Goal: Task Accomplishment & Management: Complete application form

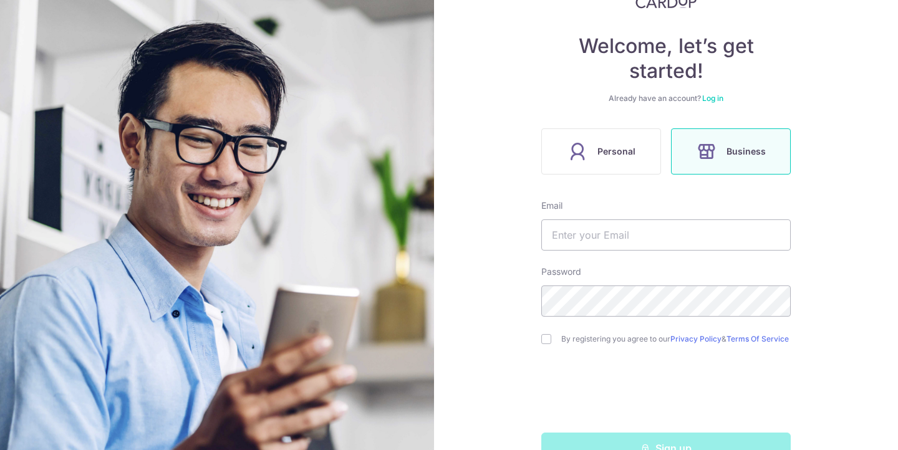
scroll to position [100, 0]
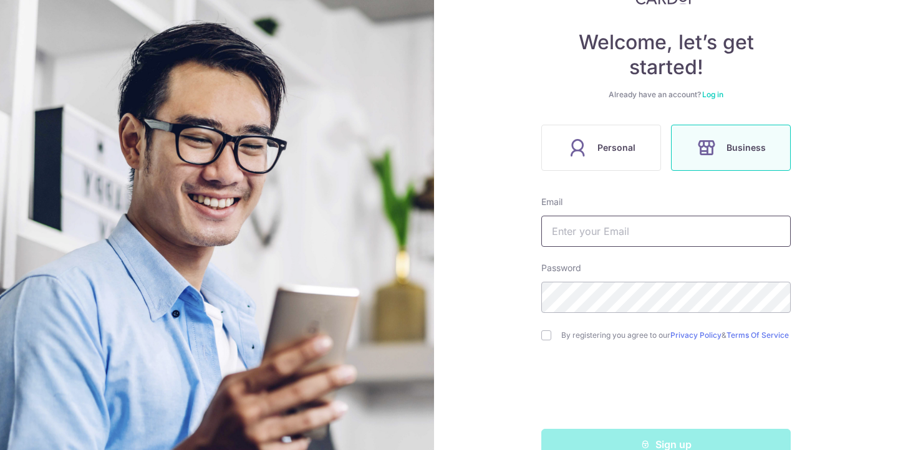
click at [597, 223] on input "text" at bounding box center [665, 231] width 249 height 31
type input "henry@elexito.com.sg"
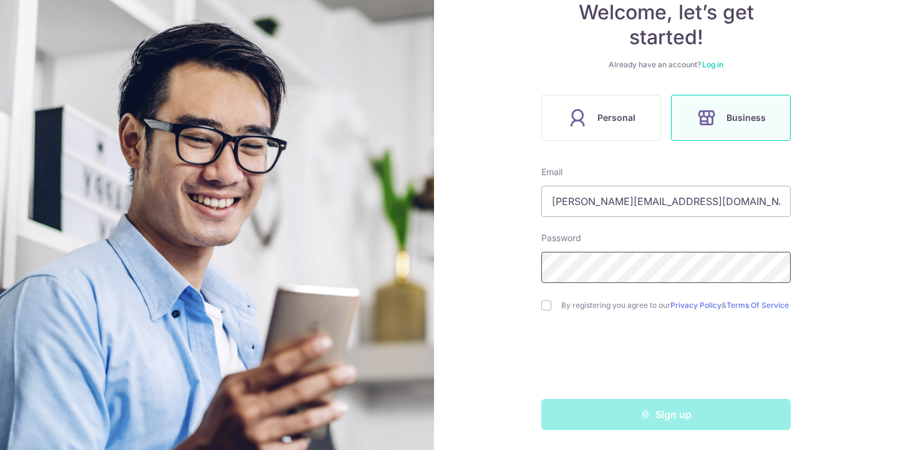
scroll to position [135, 0]
click at [547, 302] on input "checkbox" at bounding box center [546, 306] width 10 height 10
checkbox input "true"
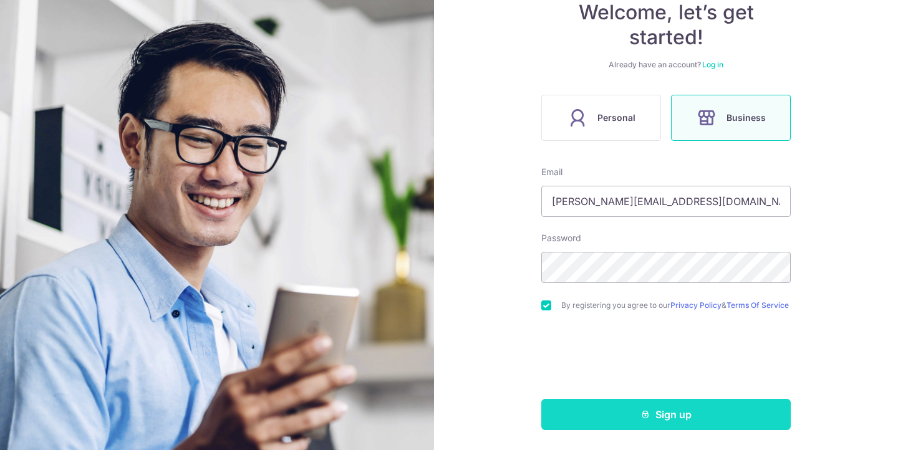
click at [615, 416] on button "Sign up" at bounding box center [665, 414] width 249 height 31
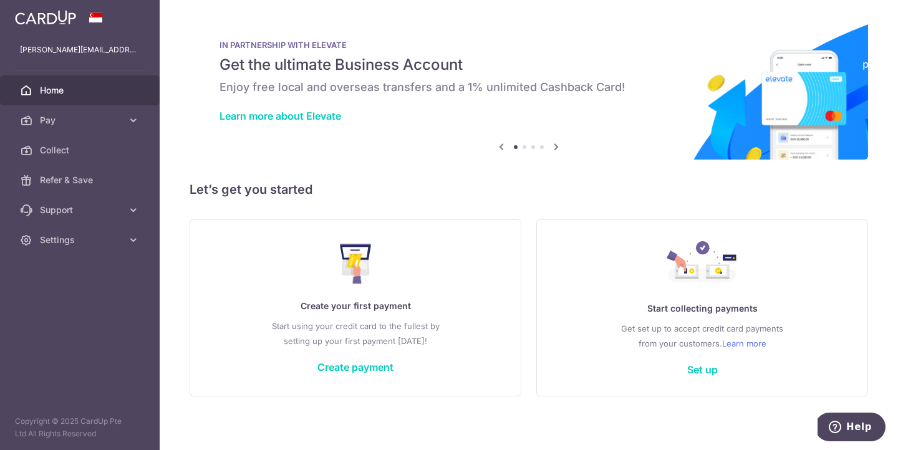
click at [556, 149] on icon at bounding box center [556, 147] width 15 height 16
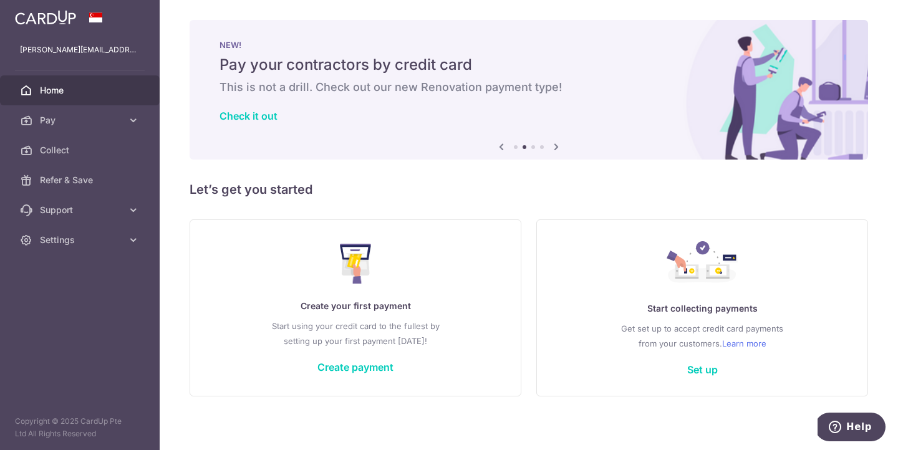
click at [556, 149] on icon at bounding box center [556, 147] width 15 height 16
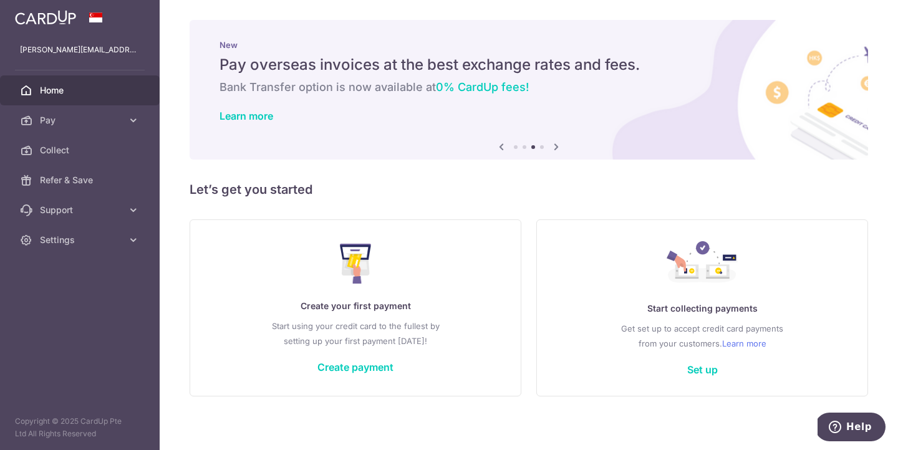
click at [556, 149] on icon at bounding box center [556, 147] width 15 height 16
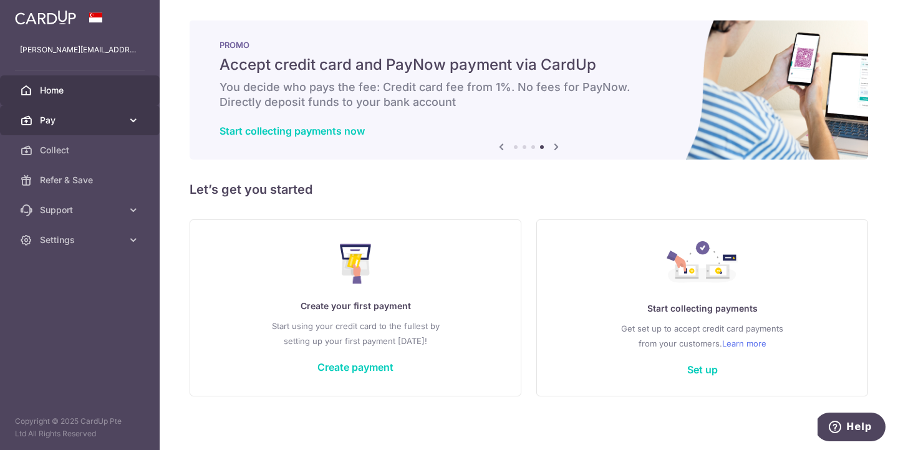
click at [125, 122] on link "Pay" at bounding box center [80, 120] width 160 height 30
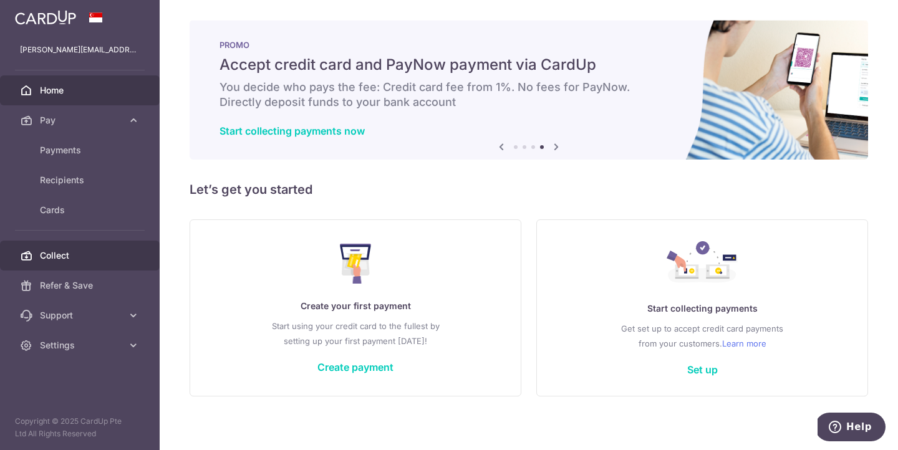
click at [62, 249] on span "Collect" at bounding box center [81, 255] width 82 height 12
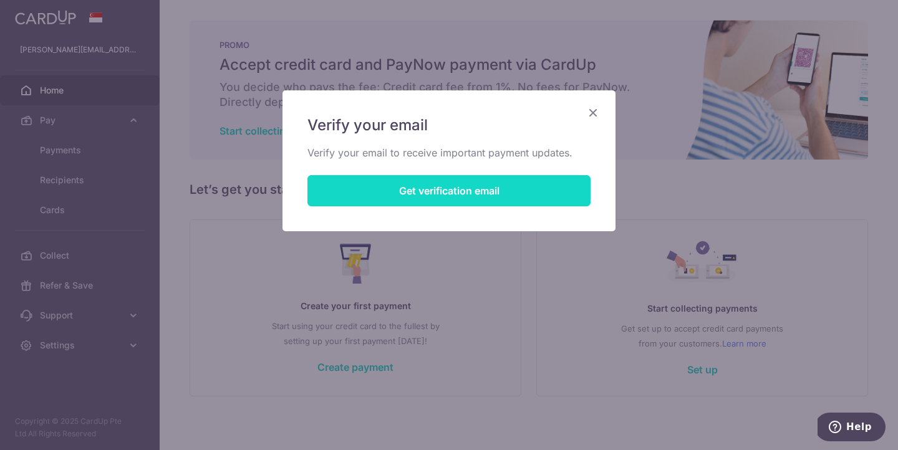
click at [425, 193] on button "Get verification email" at bounding box center [448, 190] width 283 height 31
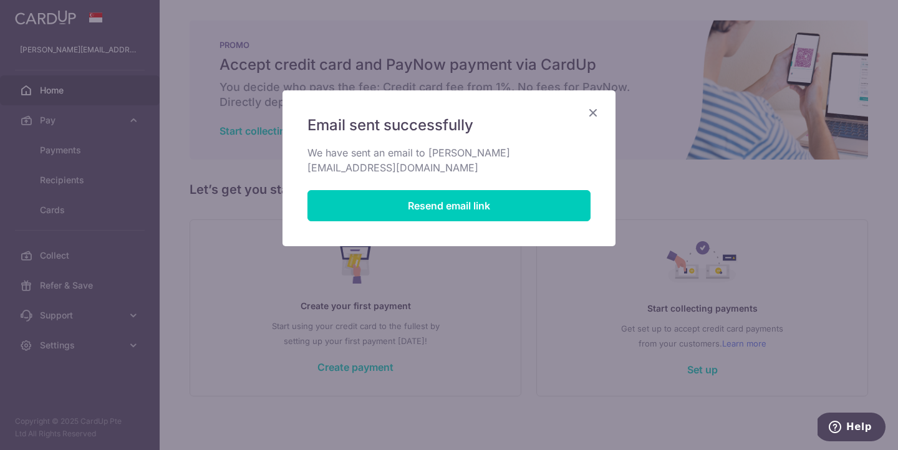
click at [598, 112] on icon "Close" at bounding box center [592, 113] width 15 height 16
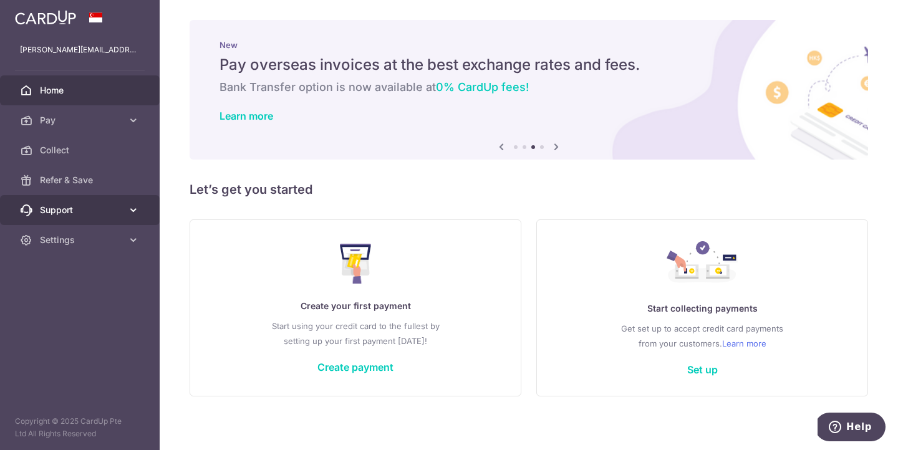
click at [72, 205] on span "Support" at bounding box center [81, 210] width 82 height 12
click at [74, 88] on span "Home" at bounding box center [81, 90] width 82 height 12
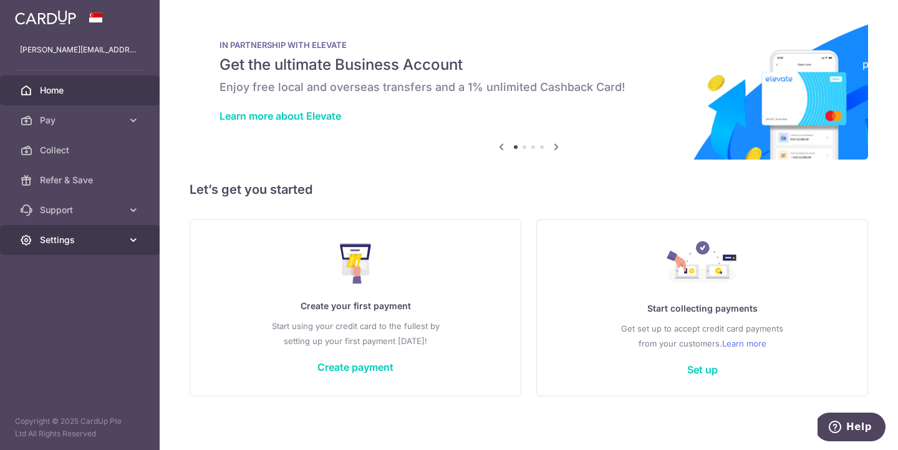
click at [128, 244] on icon at bounding box center [133, 240] width 12 height 12
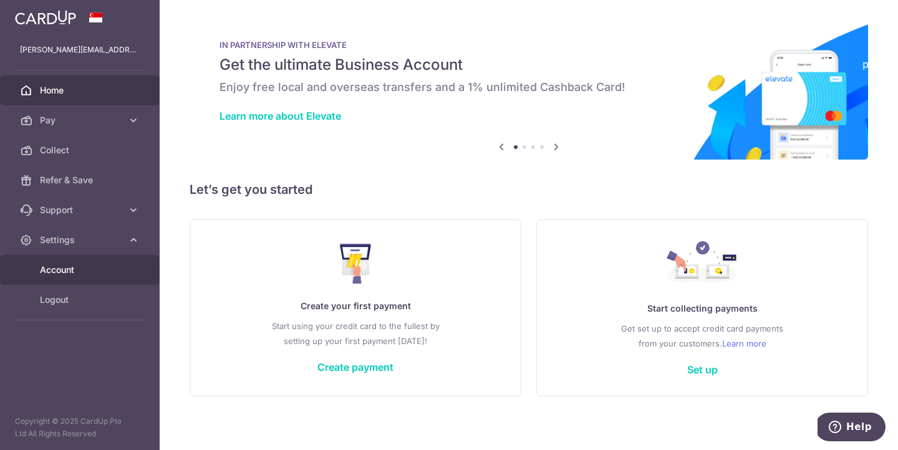
click at [87, 265] on span "Account" at bounding box center [81, 270] width 82 height 12
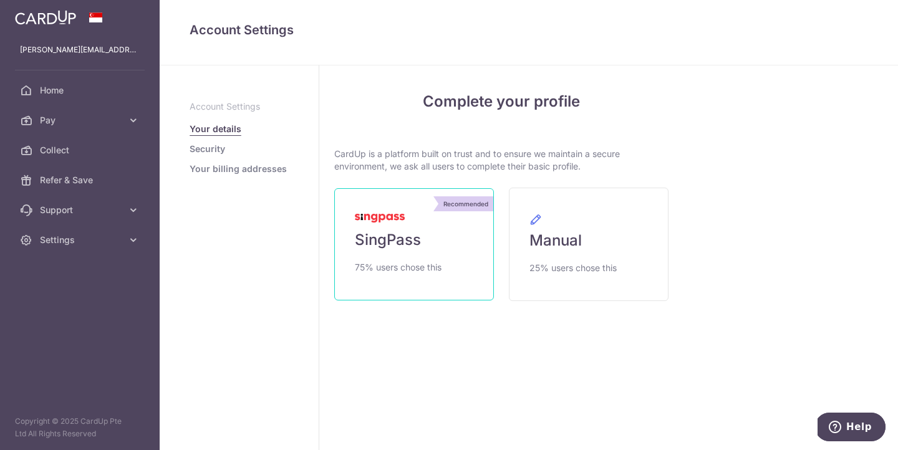
click at [394, 243] on span "SingPass" at bounding box center [388, 240] width 66 height 20
click at [396, 237] on span "SingPass" at bounding box center [388, 240] width 66 height 20
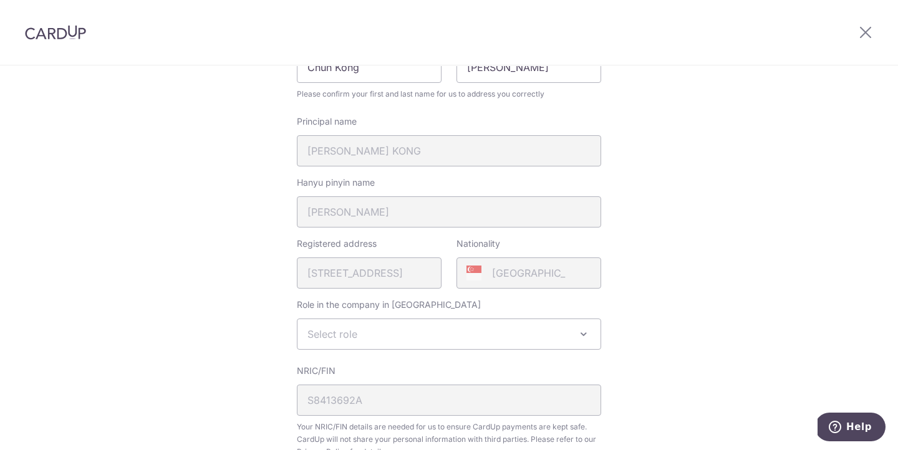
scroll to position [218, 0]
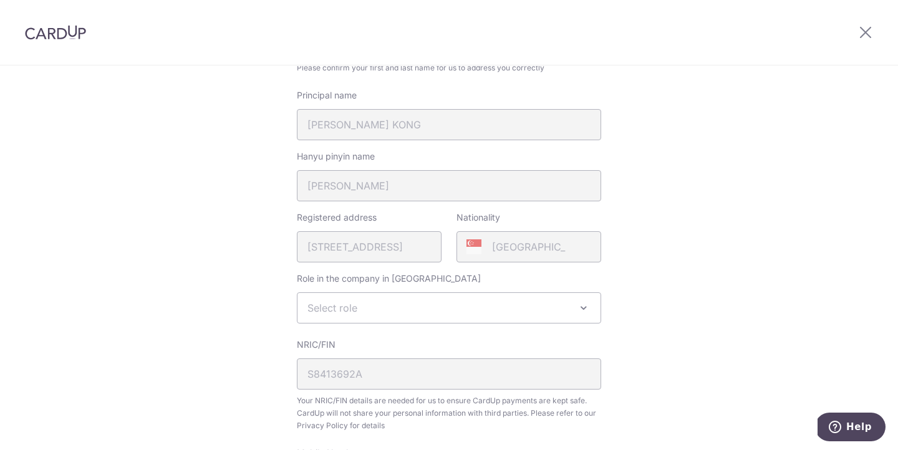
click at [474, 299] on span "Select role" at bounding box center [448, 308] width 303 height 30
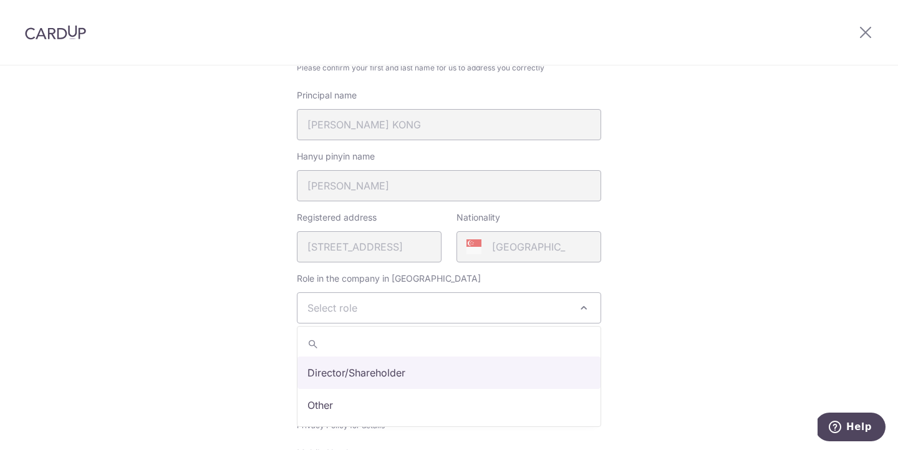
select select "director"
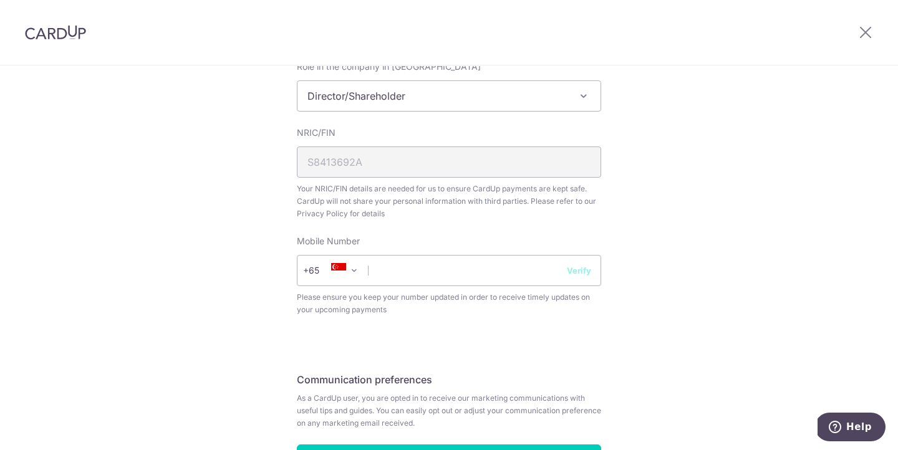
scroll to position [524, 0]
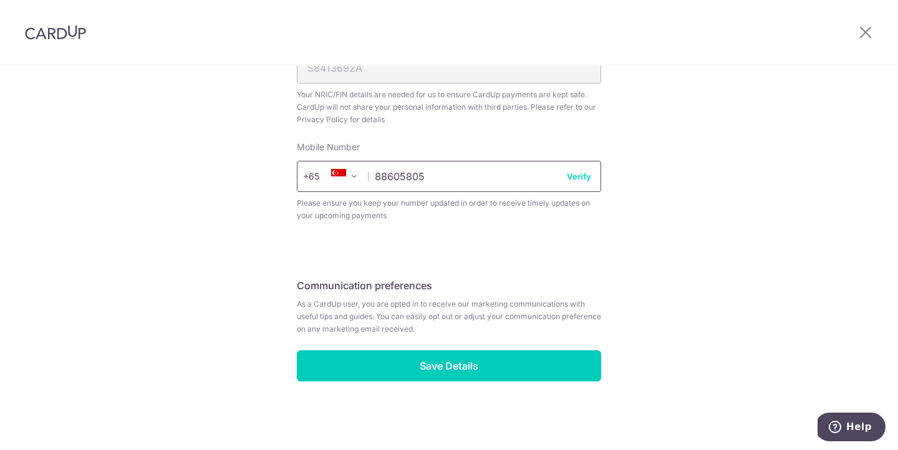
type input "88605805"
click at [583, 180] on button "Verify" at bounding box center [579, 176] width 24 height 12
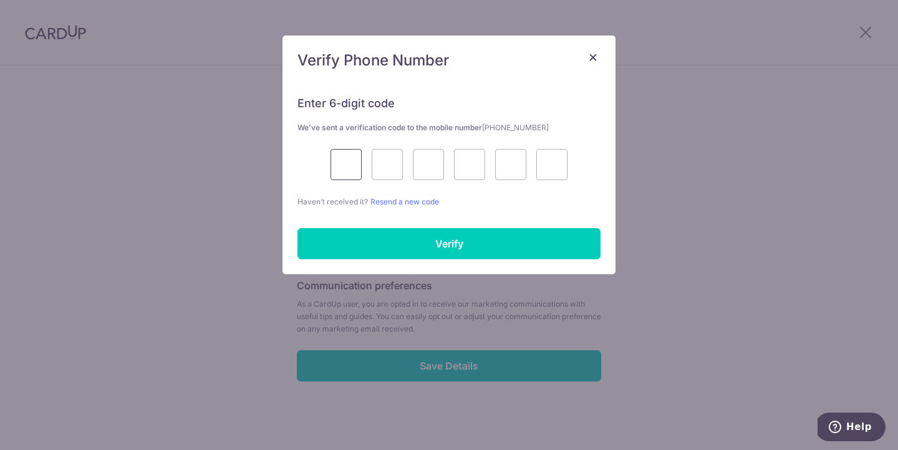
click at [342, 170] on input "text" at bounding box center [345, 164] width 31 height 31
type input "9"
type input "5"
type input "9"
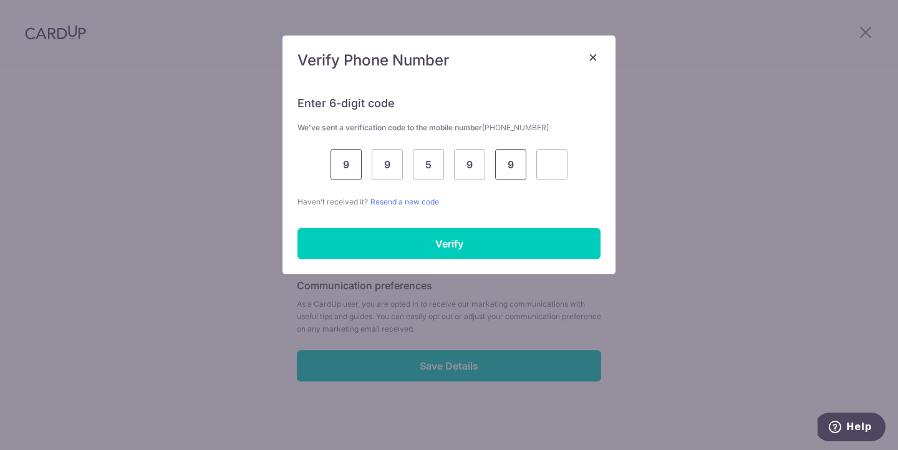
type input "9"
type input "3"
type input "9"
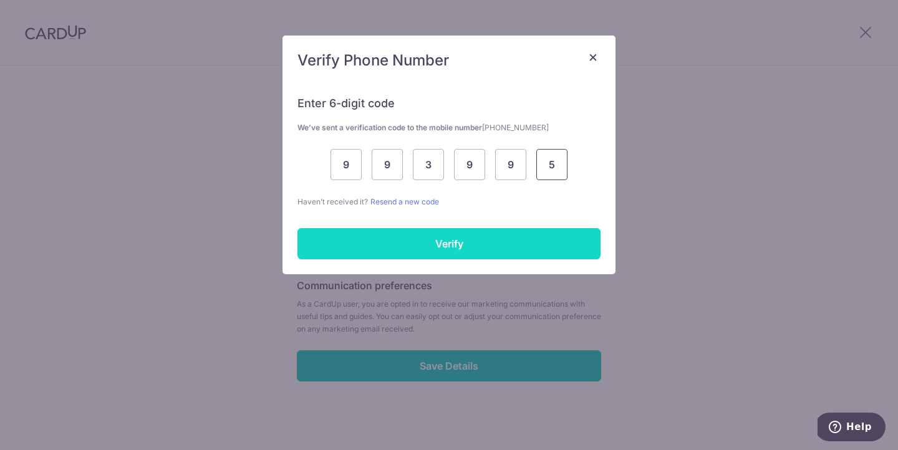
type input "5"
click at [388, 243] on input "Verify" at bounding box center [448, 243] width 303 height 31
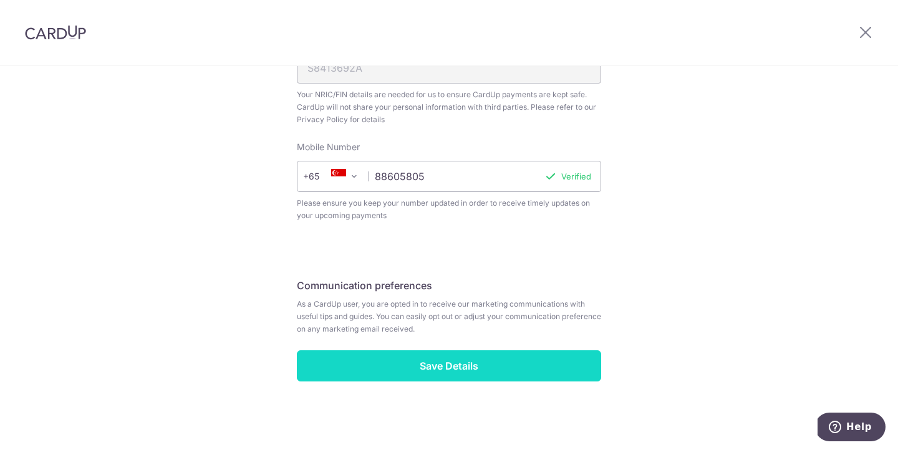
click at [458, 367] on input "Save Details" at bounding box center [449, 365] width 304 height 31
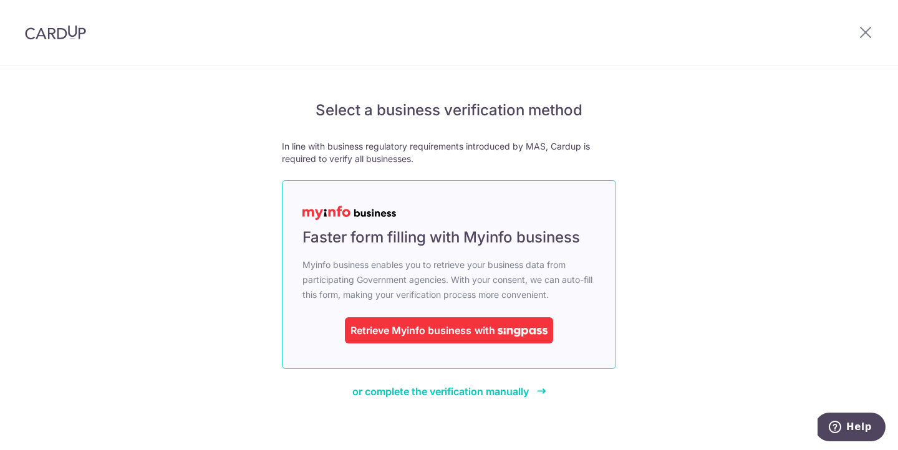
click at [440, 329] on div "Retrieve Myinfo business" at bounding box center [410, 330] width 121 height 15
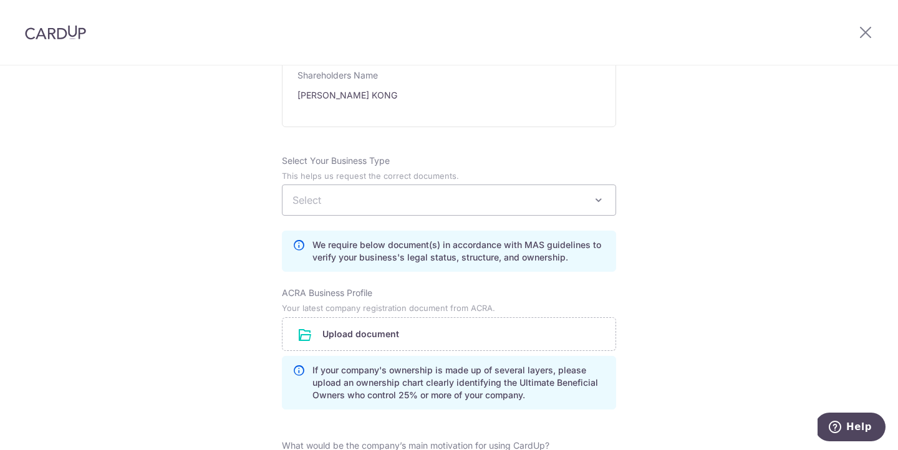
scroll to position [732, 0]
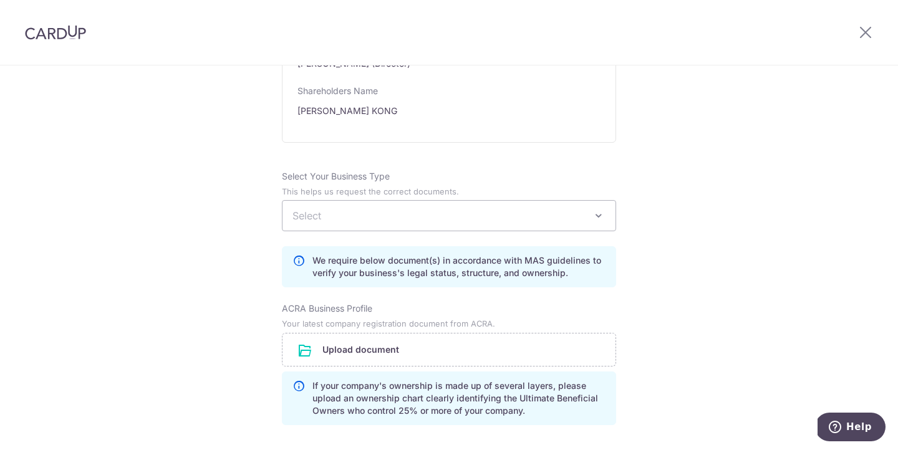
click at [526, 220] on span "Select" at bounding box center [448, 216] width 333 height 30
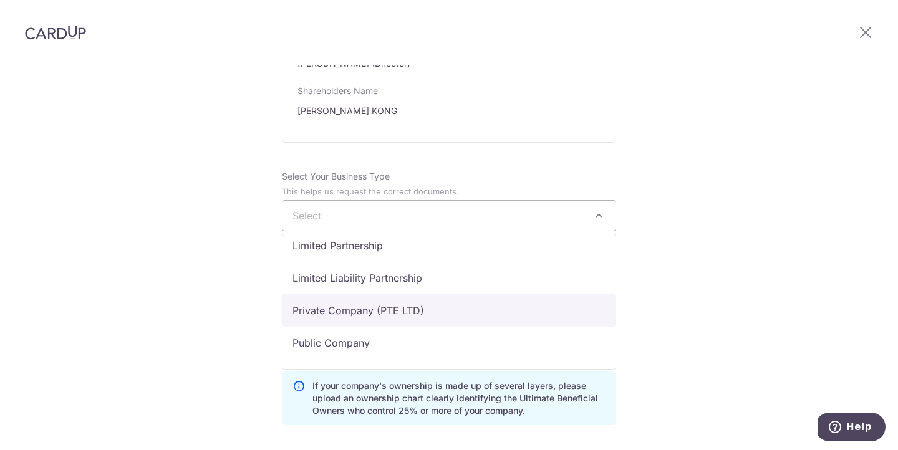
scroll to position [77, 0]
select select "Private Company (PTE LTD)"
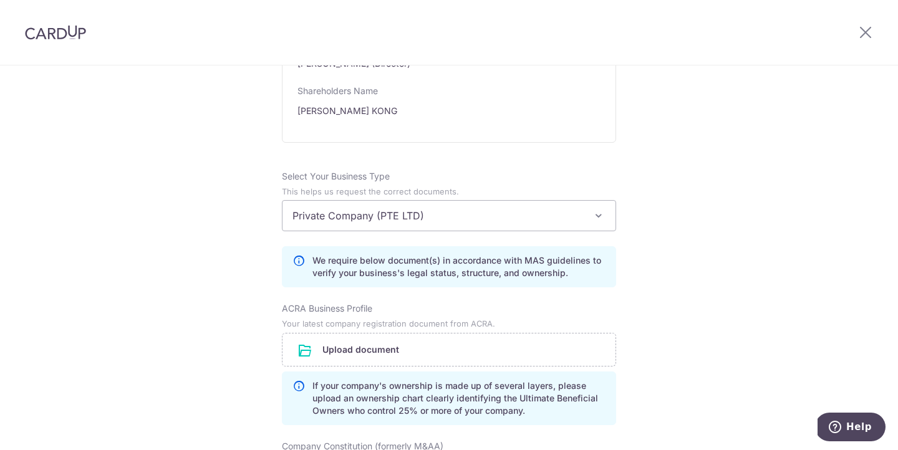
scroll to position [780, 0]
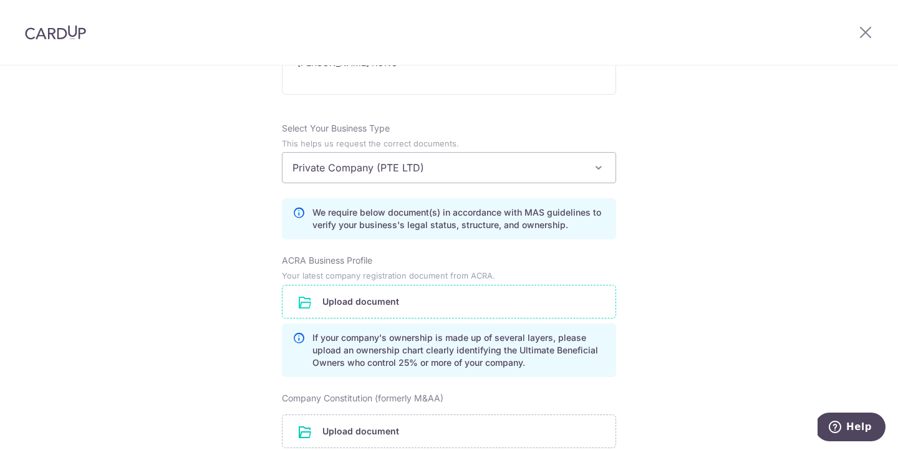
click at [371, 301] on input "file" at bounding box center [448, 302] width 333 height 32
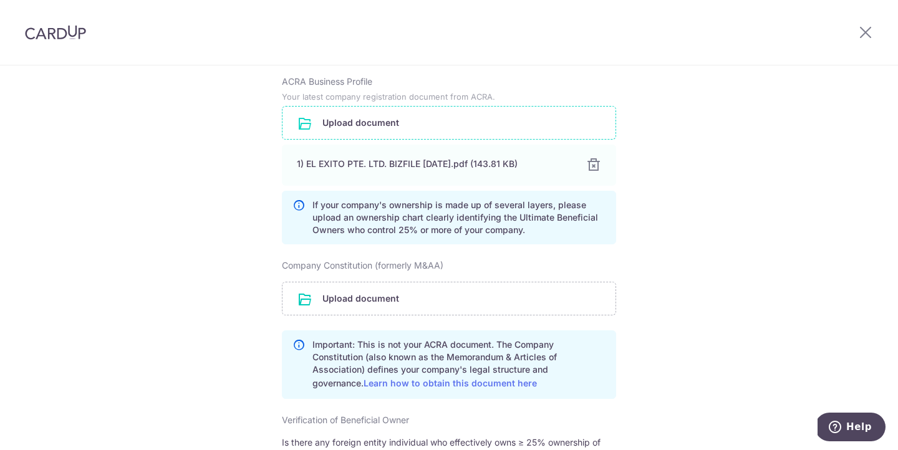
scroll to position [960, 0]
click at [347, 298] on input "file" at bounding box center [448, 297] width 333 height 32
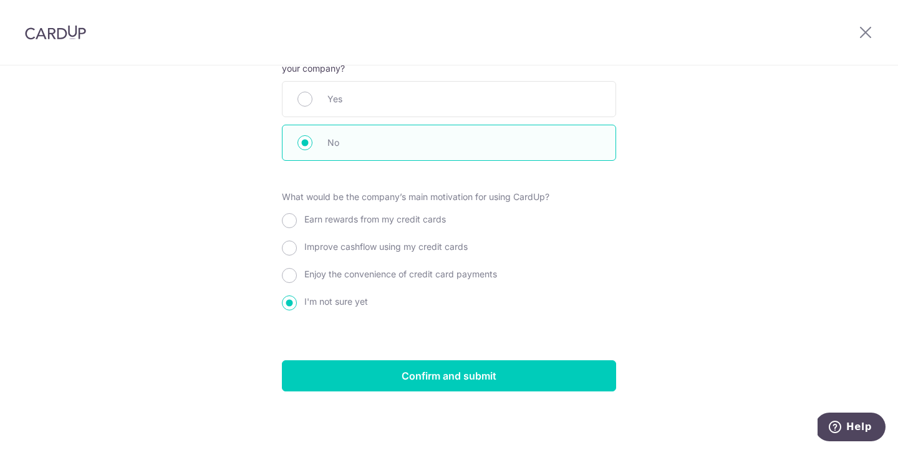
scroll to position [1391, 0]
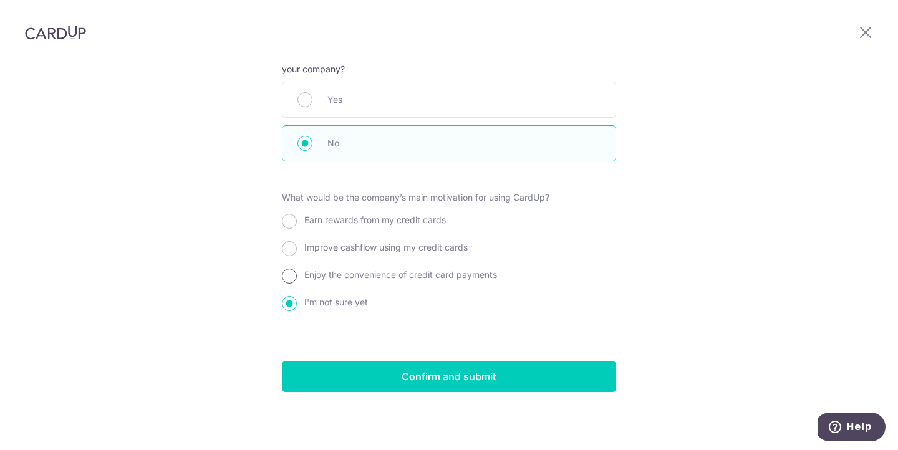
click at [285, 269] on input "Enjoy the convenience of credit card payments" at bounding box center [289, 276] width 15 height 15
radio input "true"
click at [387, 219] on span "Earn rewards from my credit cards" at bounding box center [375, 219] width 142 height 11
click at [297, 219] on input "Earn rewards from my credit cards" at bounding box center [289, 221] width 15 height 15
radio input "true"
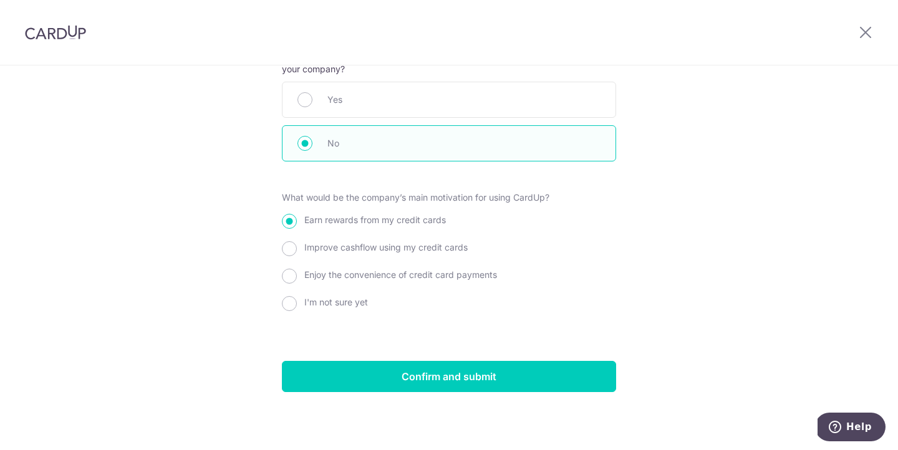
click at [349, 276] on span "Enjoy the convenience of credit card payments" at bounding box center [400, 274] width 193 height 11
click at [297, 276] on input "Enjoy the convenience of credit card payments" at bounding box center [289, 276] width 15 height 15
radio input "true"
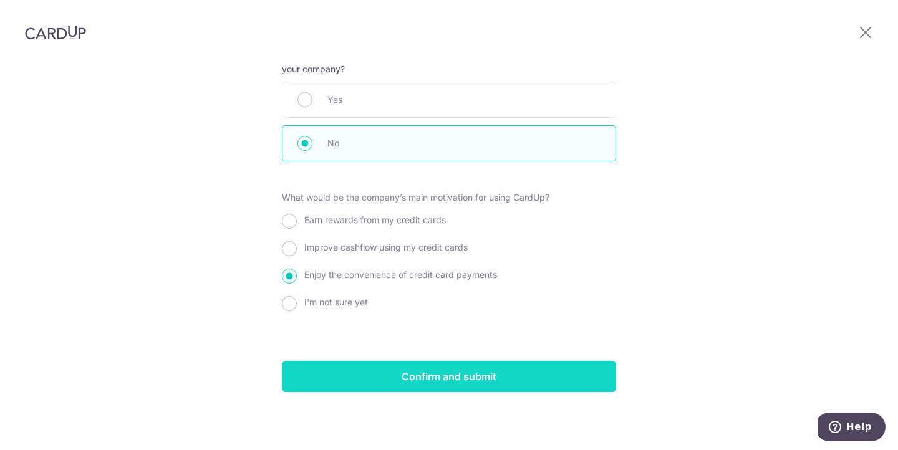
click at [413, 368] on input "Confirm and submit" at bounding box center [449, 376] width 334 height 31
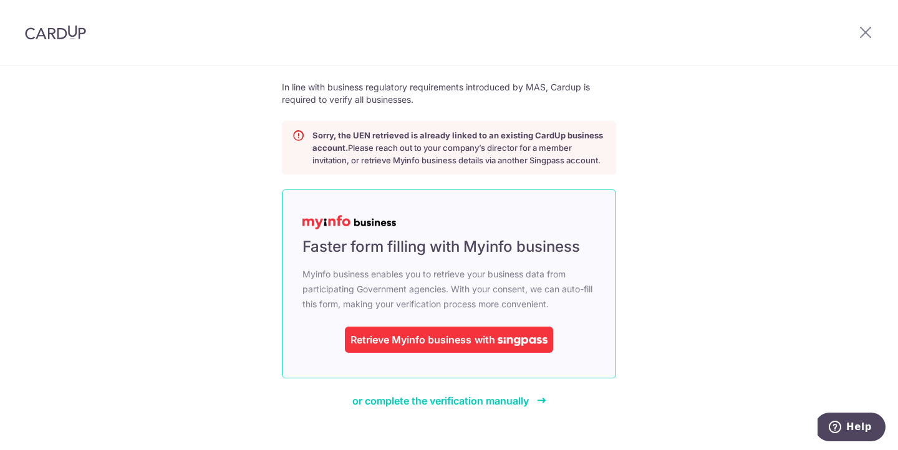
scroll to position [60, 0]
click at [426, 341] on div "Retrieve Myinfo business" at bounding box center [410, 338] width 121 height 15
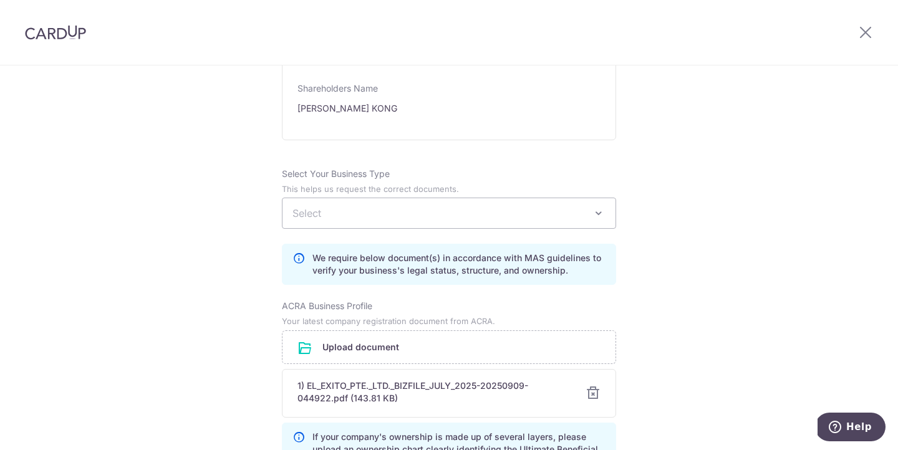
scroll to position [816, 0]
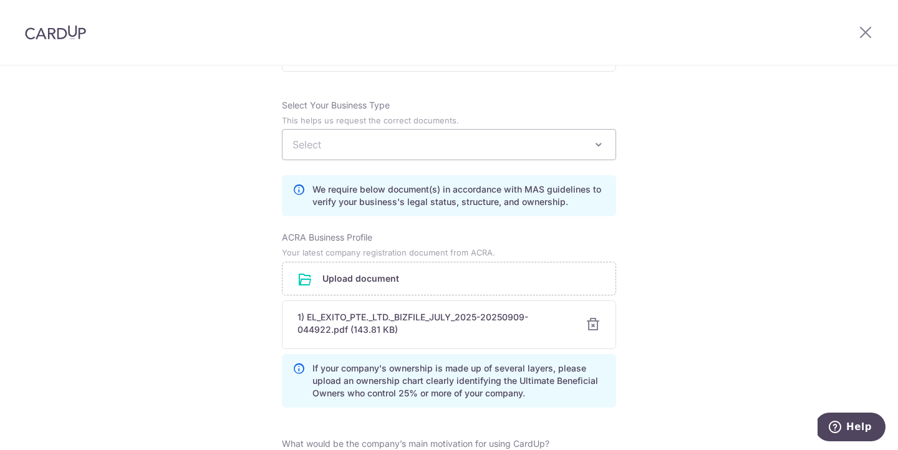
click at [407, 162] on div "Select Your Business Type This helps us request the correct documents. Select a…" at bounding box center [449, 157] width 334 height 117
click at [400, 136] on span "Select" at bounding box center [448, 145] width 333 height 30
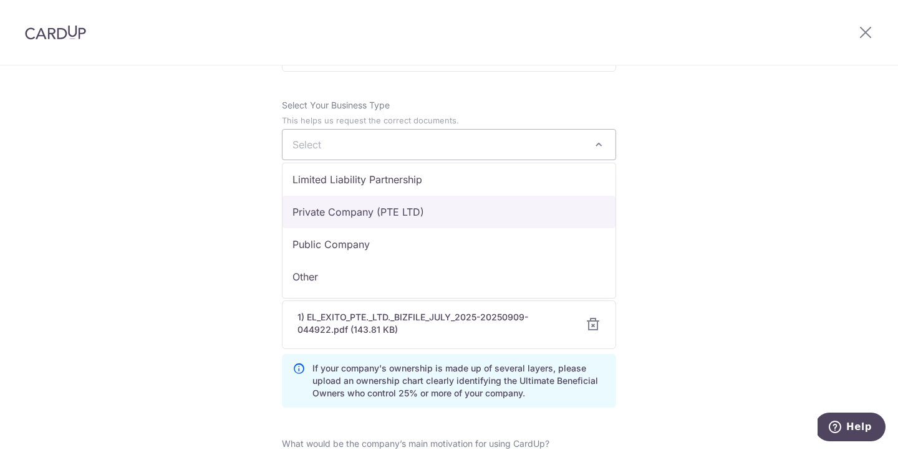
scroll to position [102, 0]
select select "Private Company (PTE LTD)"
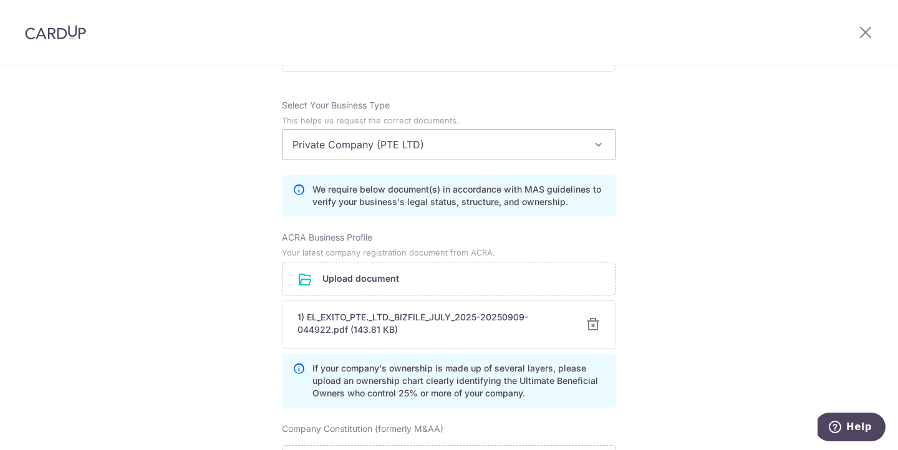
click at [588, 326] on div at bounding box center [592, 324] width 15 height 15
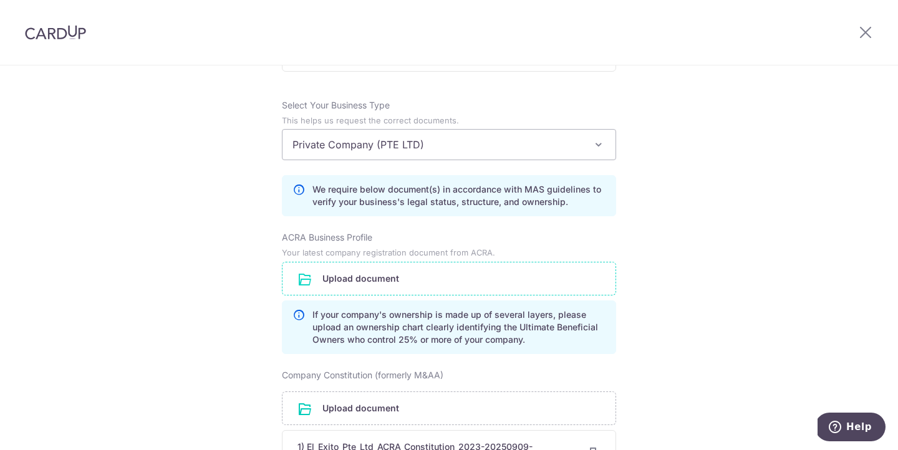
click at [325, 277] on input "file" at bounding box center [448, 278] width 333 height 32
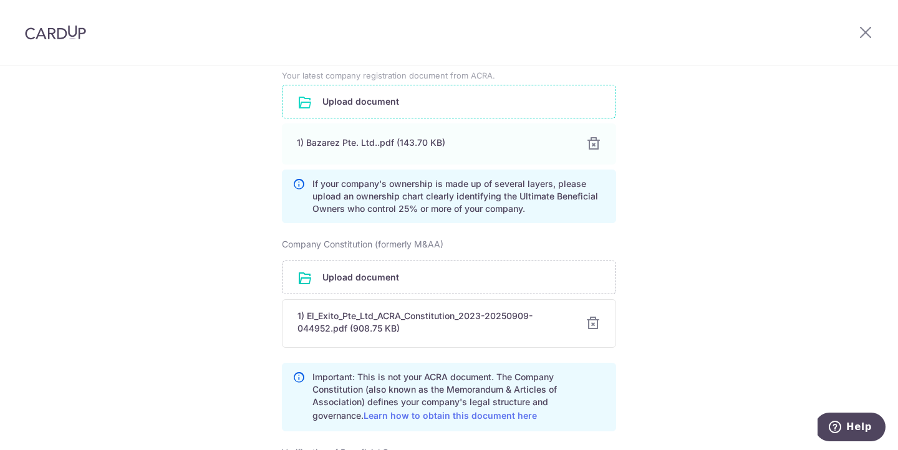
scroll to position [996, 0]
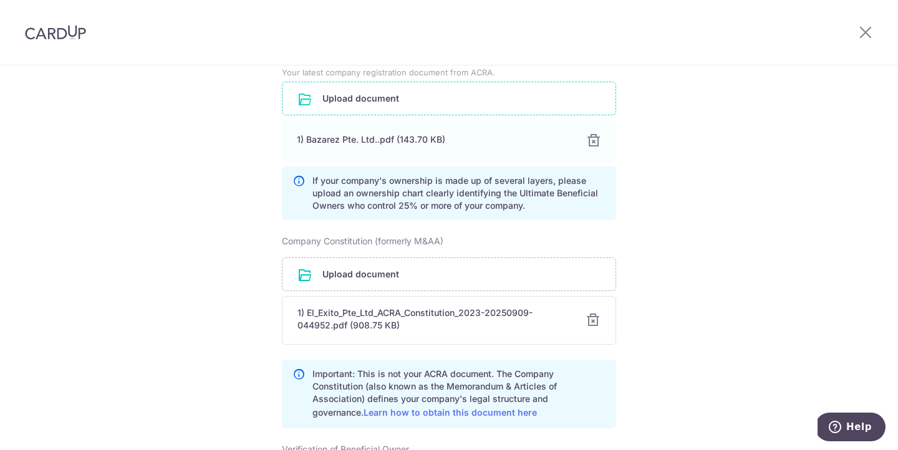
click at [593, 320] on div at bounding box center [592, 320] width 15 height 15
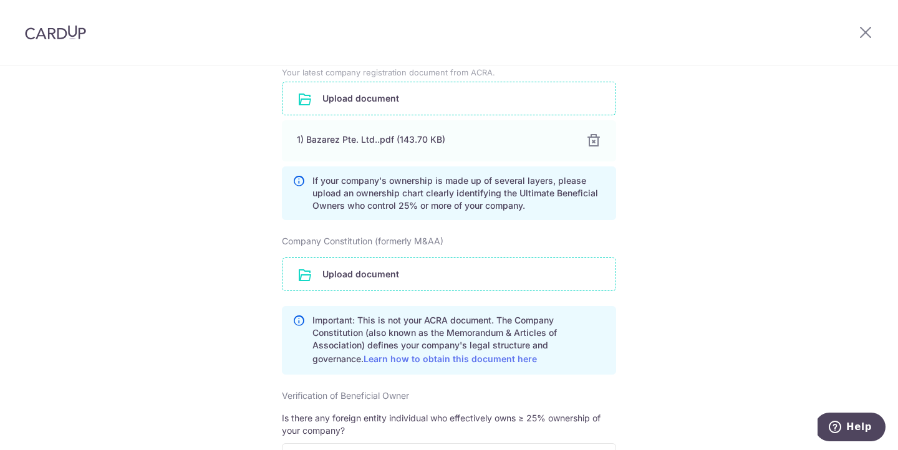
click at [344, 262] on input "file" at bounding box center [448, 274] width 333 height 32
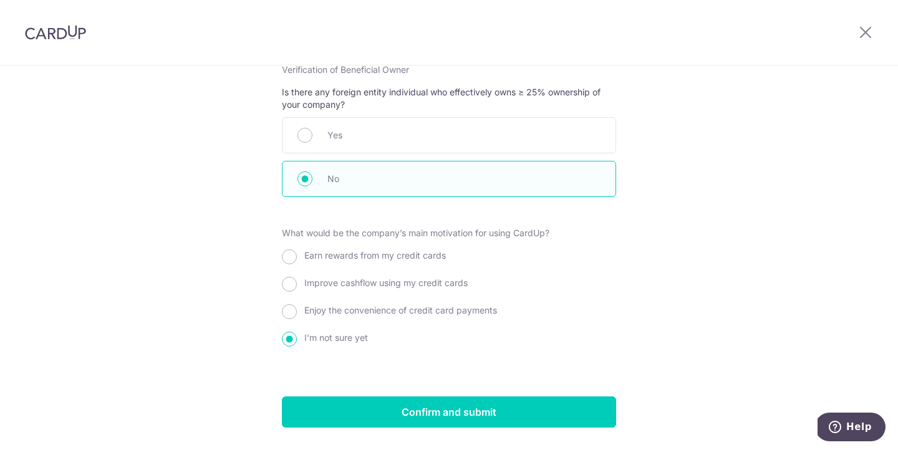
scroll to position [1403, 0]
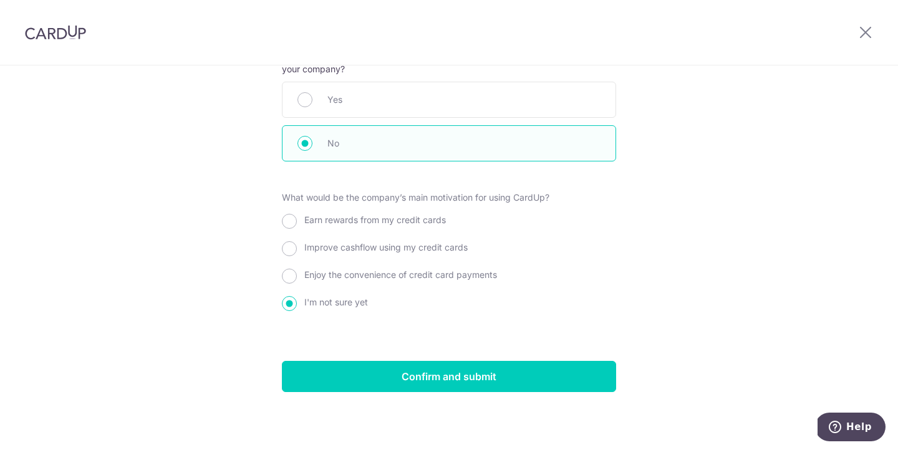
click at [324, 277] on span "Enjoy the convenience of credit card payments" at bounding box center [400, 274] width 193 height 11
click at [297, 277] on input "Enjoy the convenience of credit card payments" at bounding box center [289, 276] width 15 height 15
radio input "true"
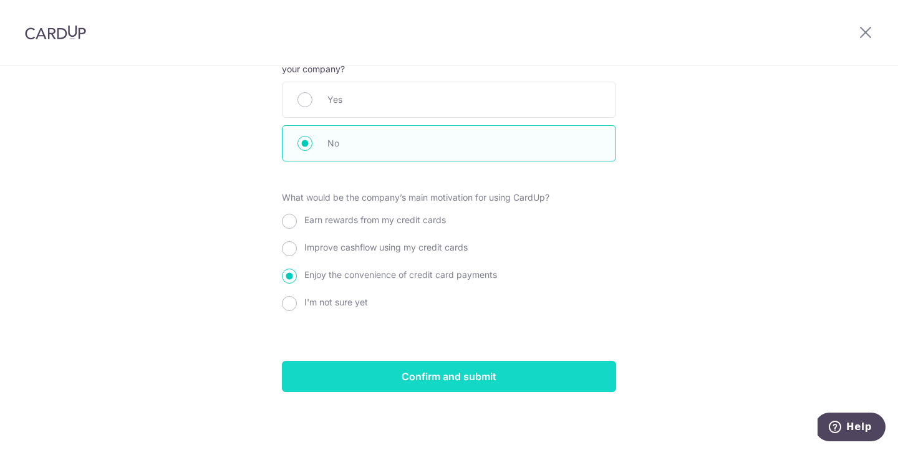
click at [402, 367] on input "Confirm and submit" at bounding box center [449, 376] width 334 height 31
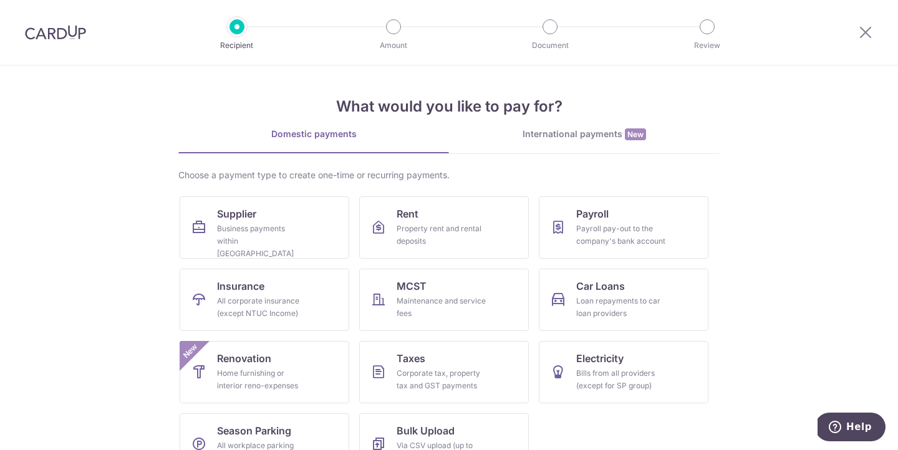
click at [541, 138] on div "International payments New" at bounding box center [584, 134] width 271 height 13
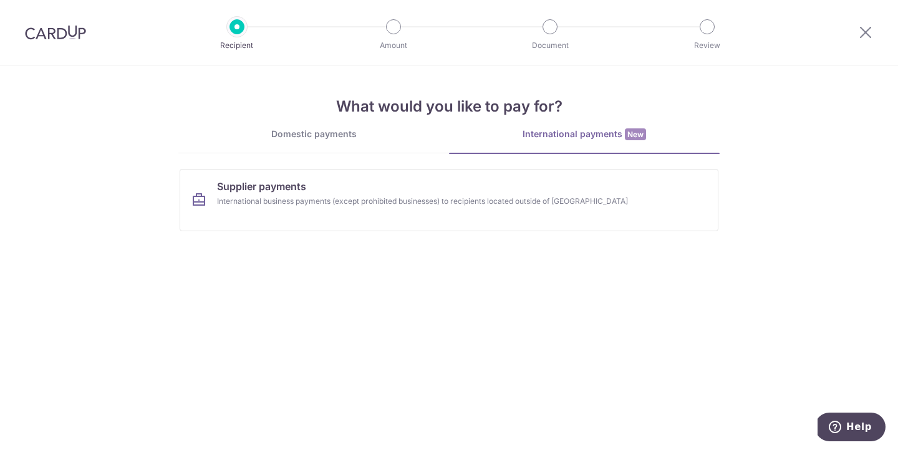
click at [320, 143] on link "Domestic payments" at bounding box center [313, 140] width 271 height 25
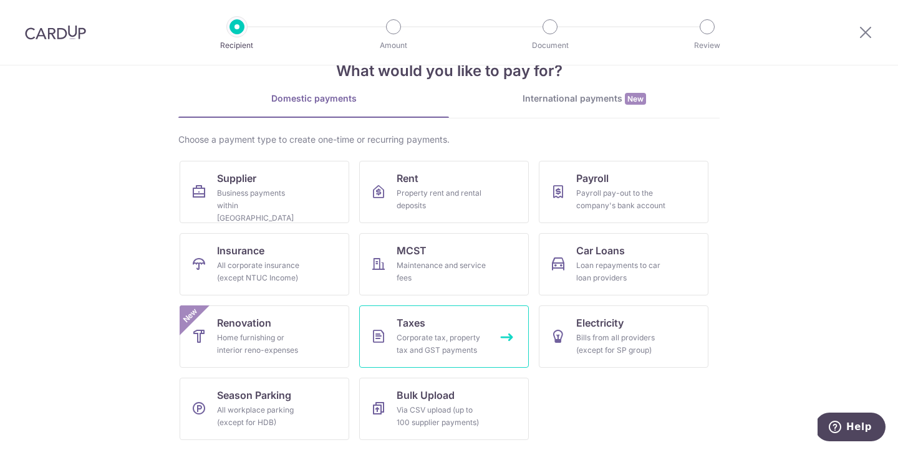
scroll to position [36, 0]
click at [242, 190] on div "Business payments within [GEOGRAPHIC_DATA]" at bounding box center [262, 205] width 90 height 37
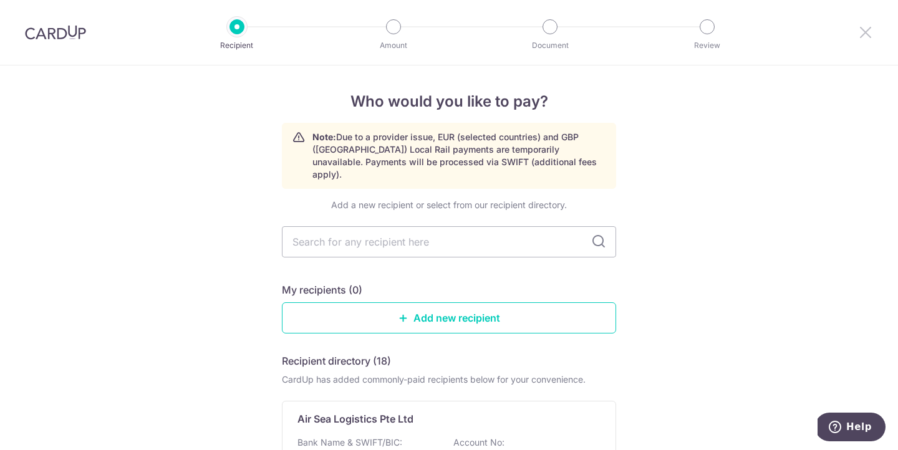
click at [864, 30] on icon at bounding box center [865, 32] width 15 height 16
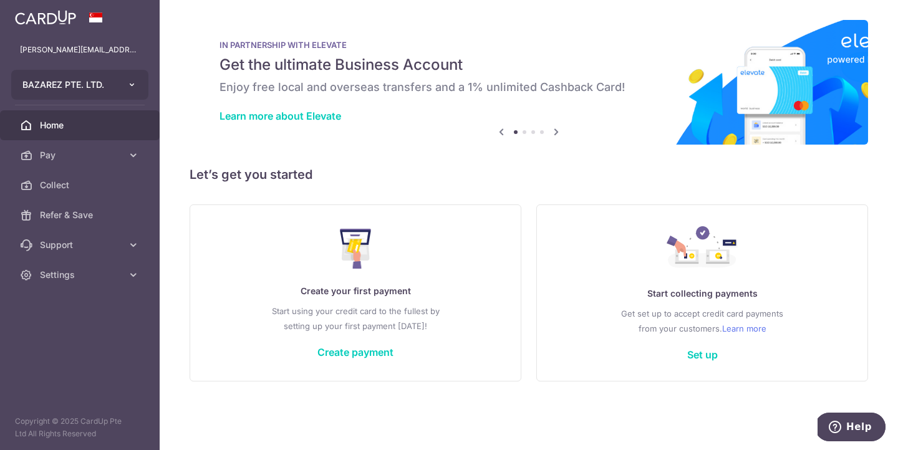
click at [122, 87] on button "BAZAREZ PTE. LTD." at bounding box center [79, 85] width 137 height 30
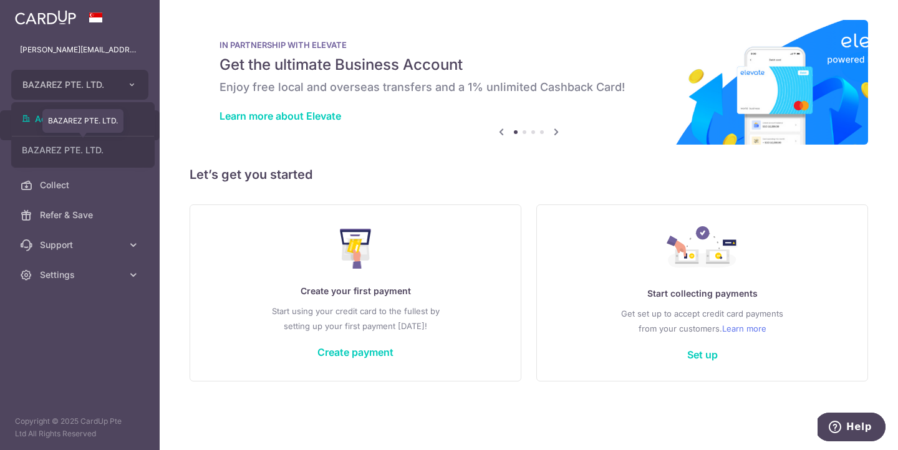
click at [97, 148] on link "BAZAREZ PTE. LTD." at bounding box center [83, 150] width 142 height 22
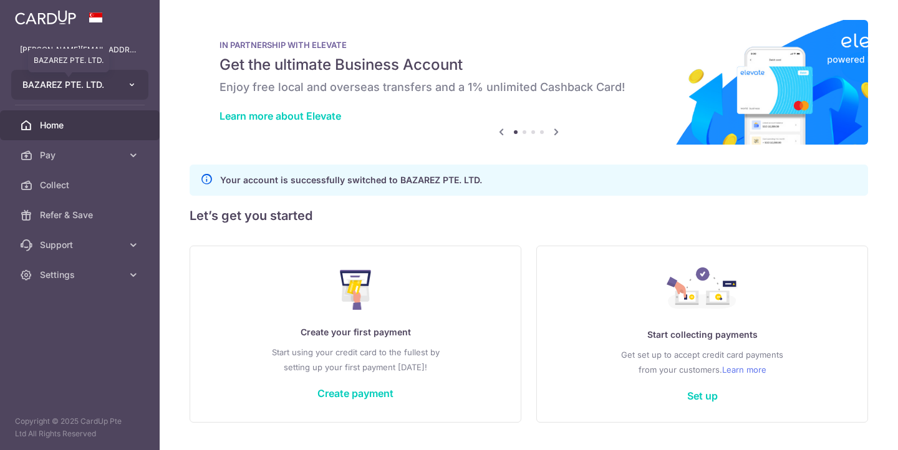
click at [112, 82] on span "BAZAREZ PTE. LTD." at bounding box center [68, 85] width 92 height 12
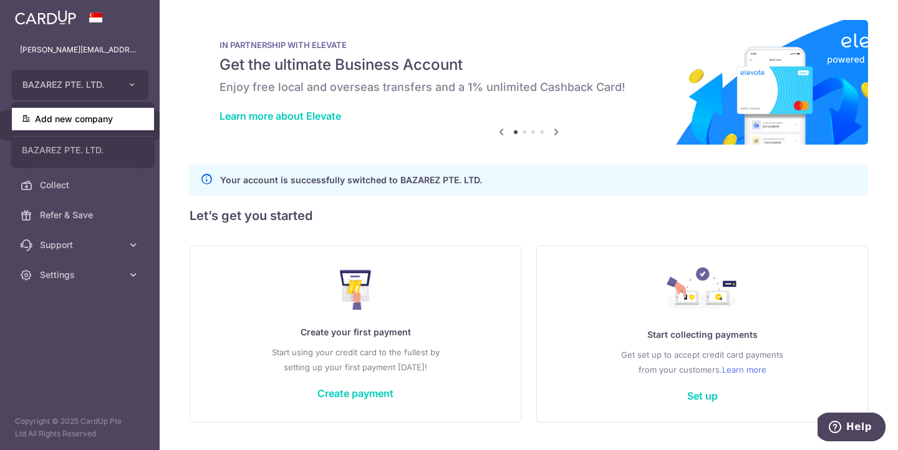
click at [80, 121] on link "Add new company" at bounding box center [83, 119] width 142 height 22
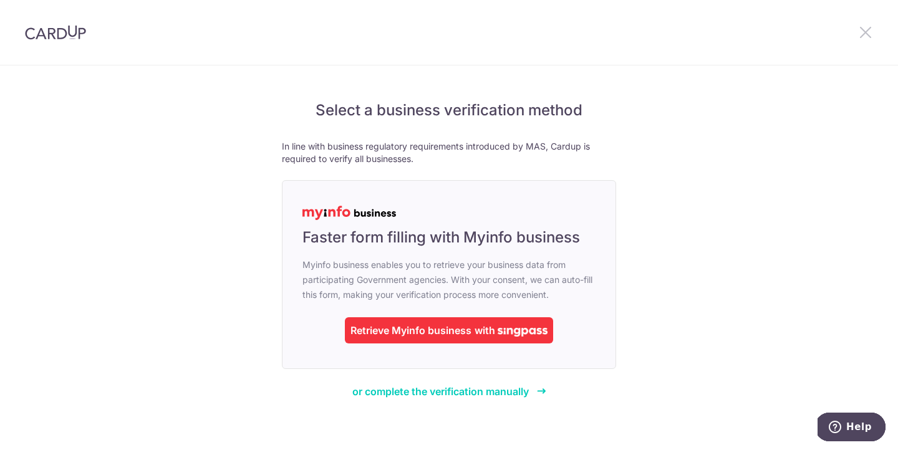
click at [865, 34] on icon at bounding box center [865, 32] width 15 height 16
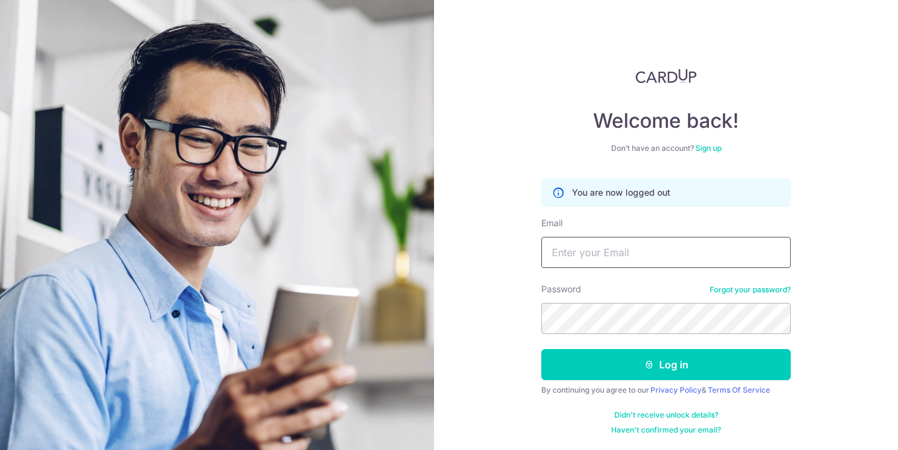
scroll to position [21, 0]
type input "[PERSON_NAME][EMAIL_ADDRESS][DOMAIN_NAME]"
click at [666, 365] on button "Log in" at bounding box center [665, 364] width 249 height 31
